Goal: Find specific page/section: Find specific page/section

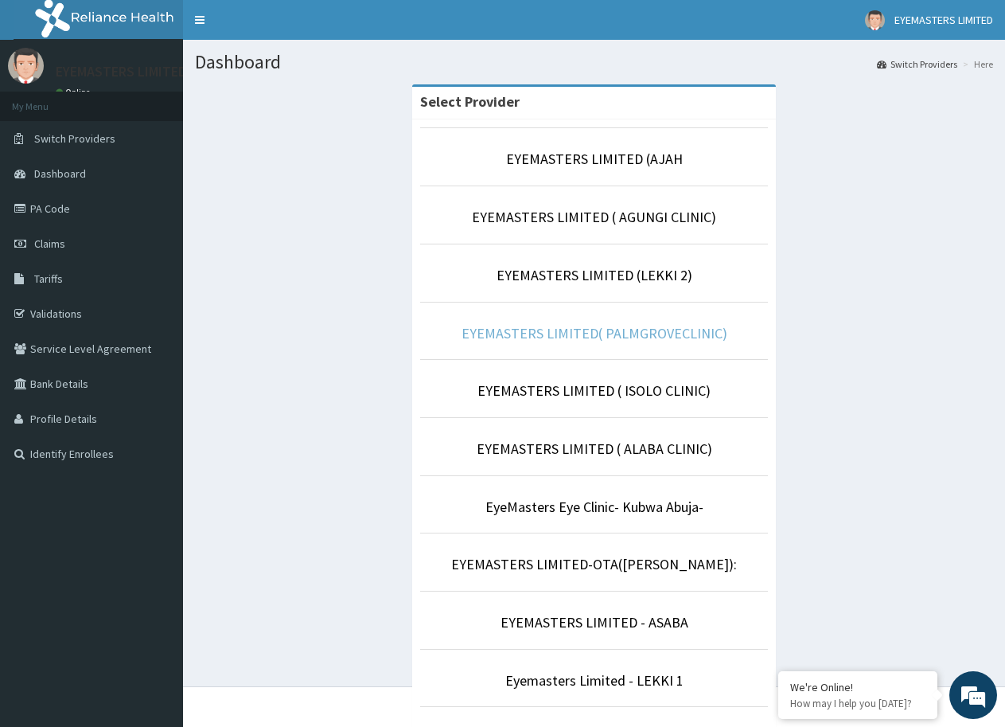
click at [574, 330] on link "EYEMASTERS LIMITED( PALMGROVECLINIC)" at bounding box center [595, 333] width 266 height 18
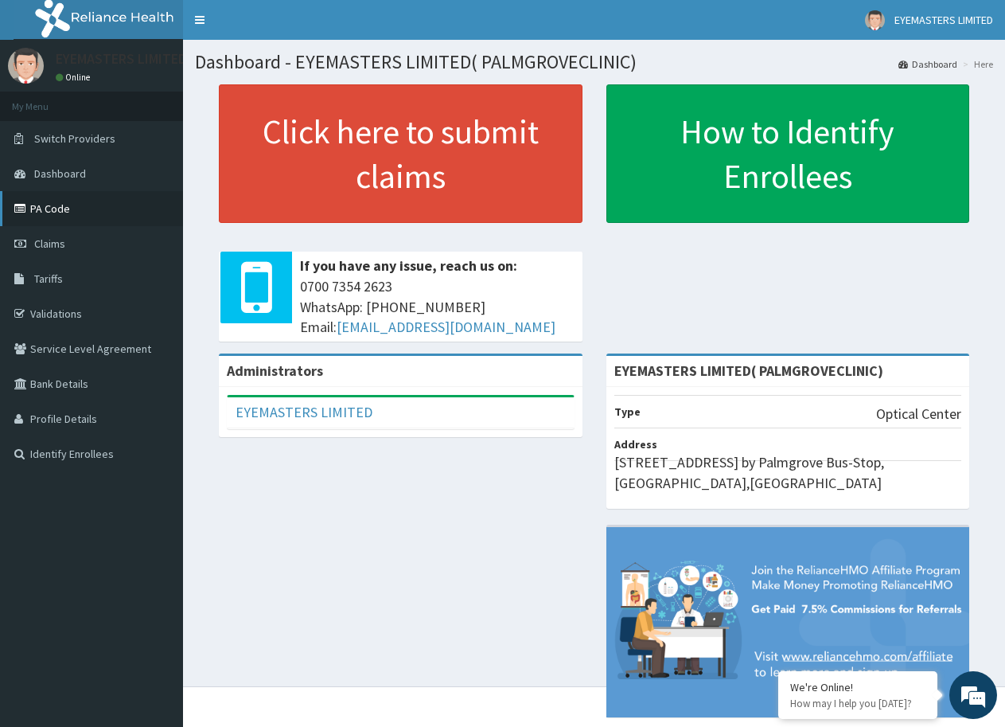
click at [68, 209] on link "PA Code" at bounding box center [91, 208] width 183 height 35
